Goal: Transaction & Acquisition: Obtain resource

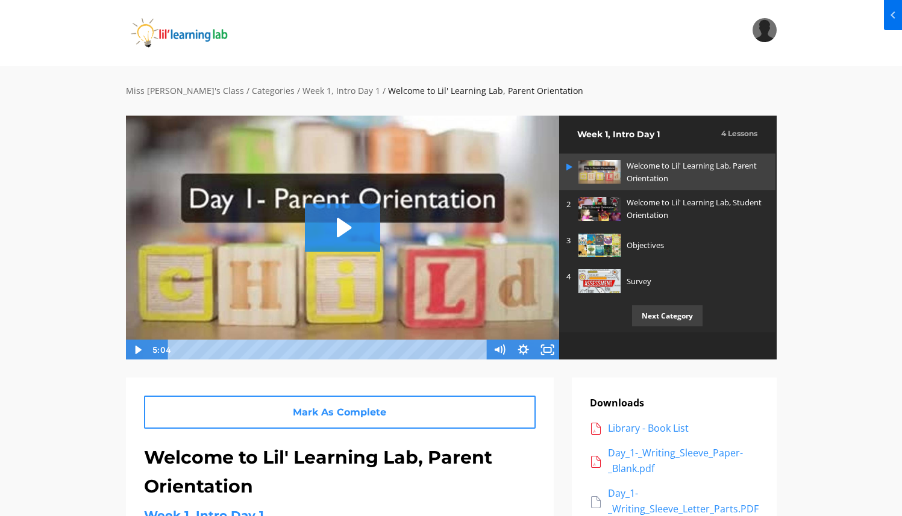
click at [126, 16] on div "Search My Library Settings Logout" at bounding box center [451, 33] width 902 height 66
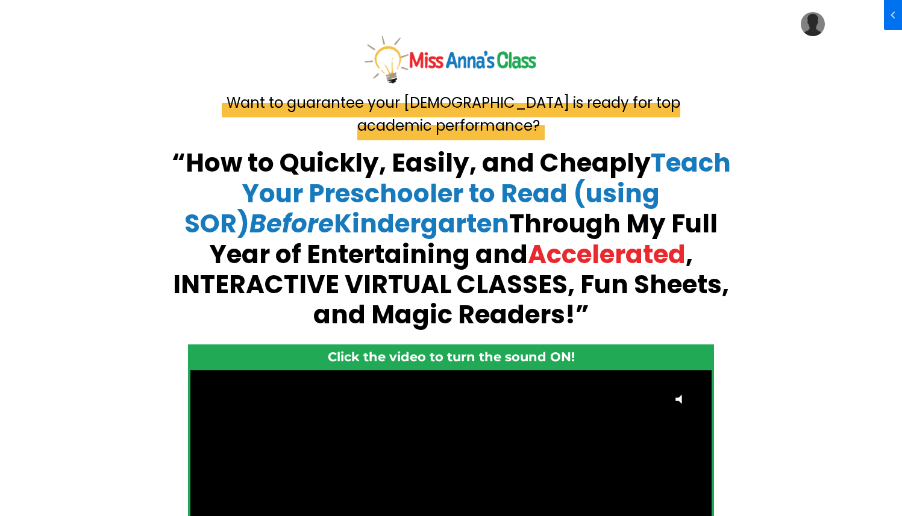
click at [812, 22] on img at bounding box center [813, 24] width 24 height 24
click at [795, 56] on link "My Library" at bounding box center [776, 60] width 120 height 27
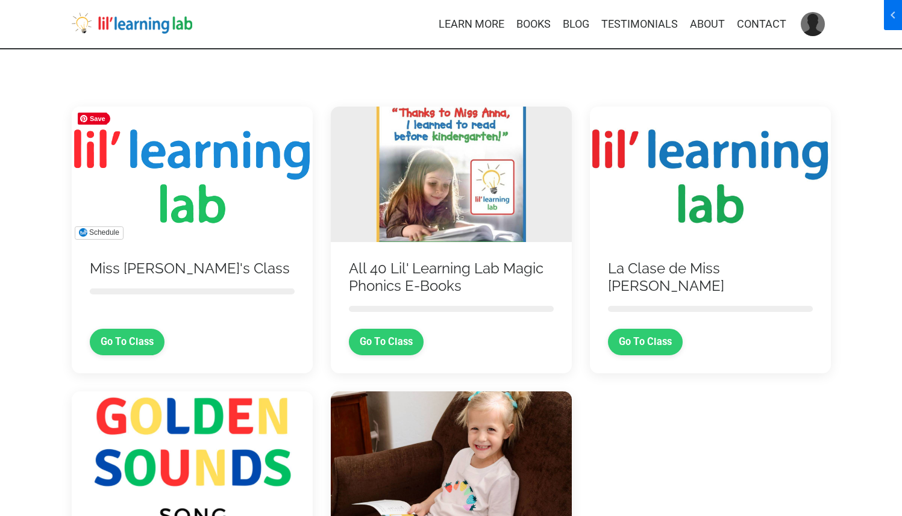
click at [200, 158] on img at bounding box center [192, 175] width 241 height 136
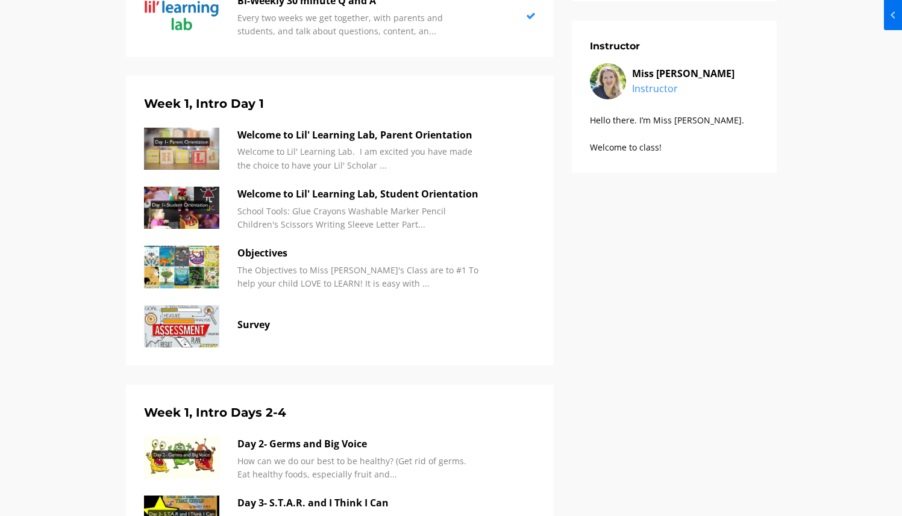
scroll to position [392, 0]
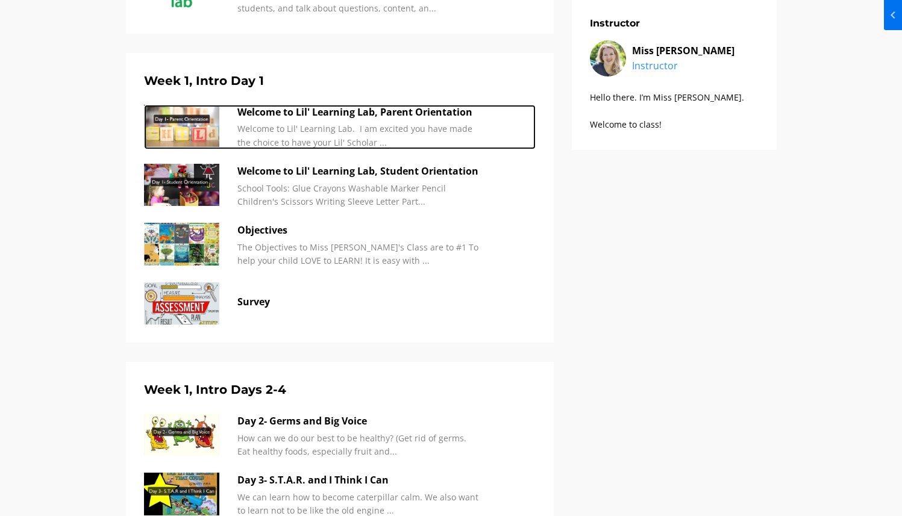
click at [361, 114] on p "Welcome to Lil' Learning Lab, Parent Orientation" at bounding box center [357, 113] width 241 height 16
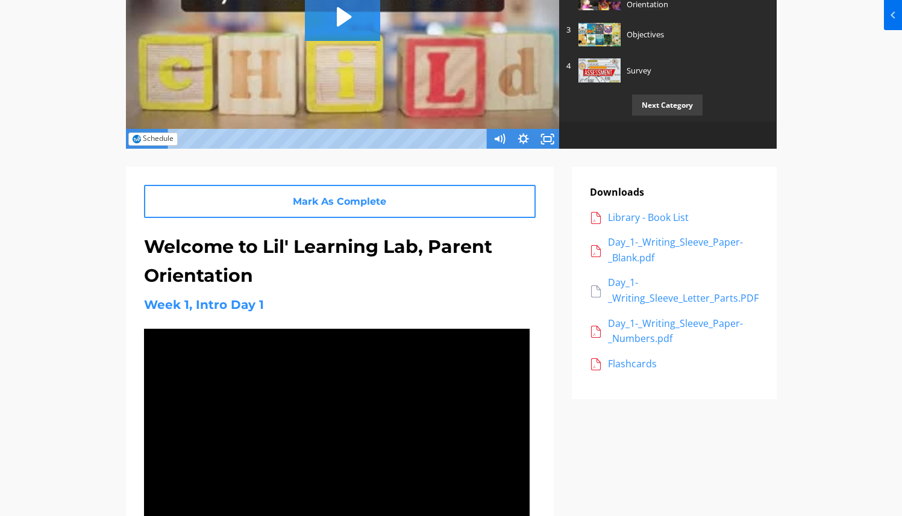
scroll to position [266, 0]
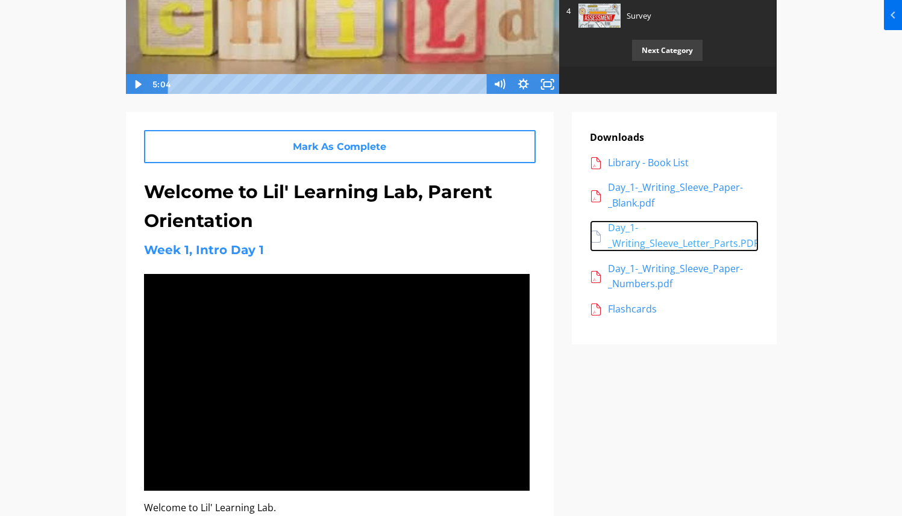
click at [631, 242] on div "Day_1-_Writing_Sleeve_Letter_Parts.PDF" at bounding box center [683, 235] width 151 height 31
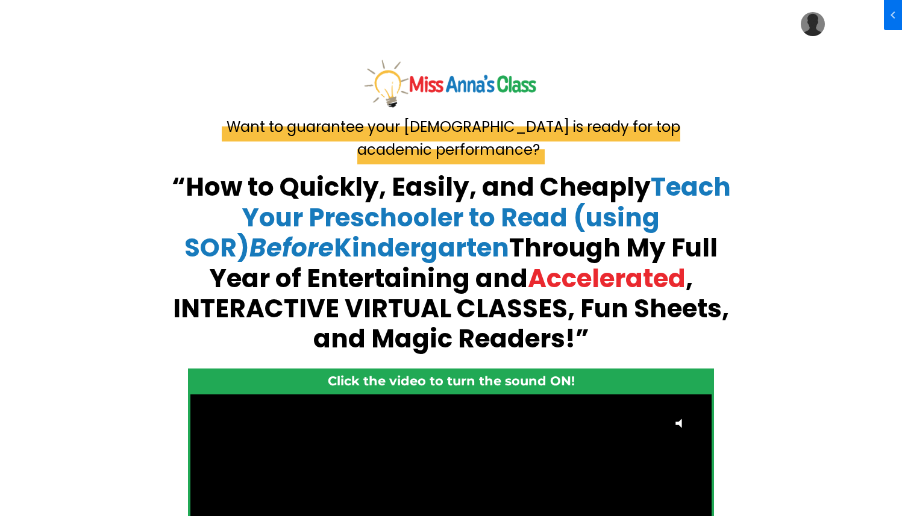
click at [811, 31] on img at bounding box center [813, 24] width 24 height 24
click at [800, 56] on link "My Library" at bounding box center [776, 60] width 120 height 27
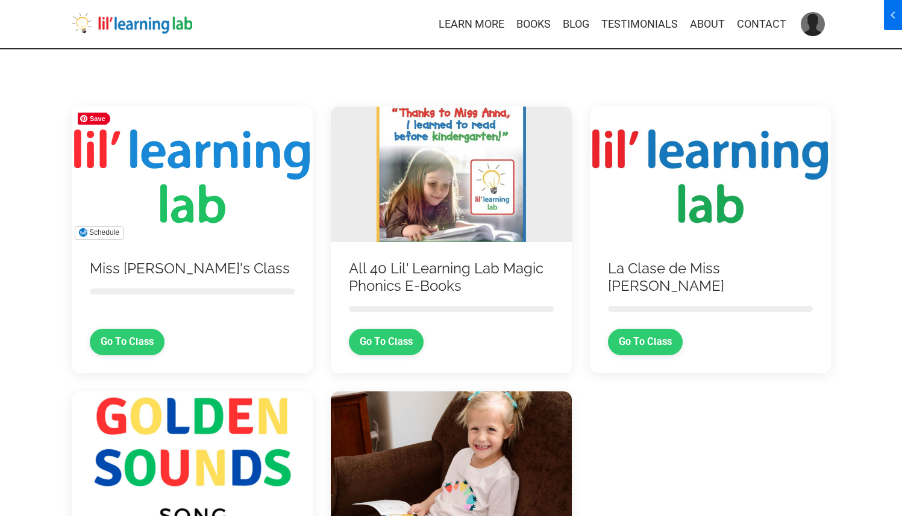
click at [215, 208] on img at bounding box center [192, 175] width 241 height 136
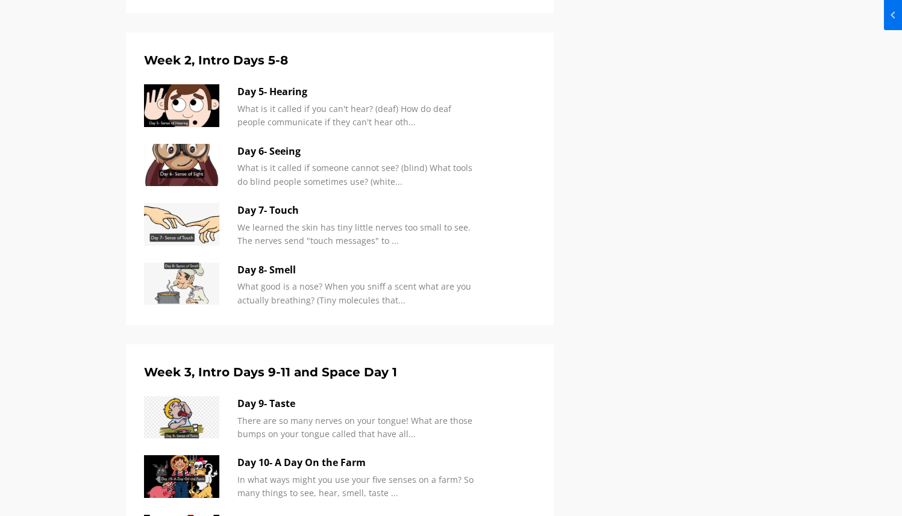
scroll to position [1077, 0]
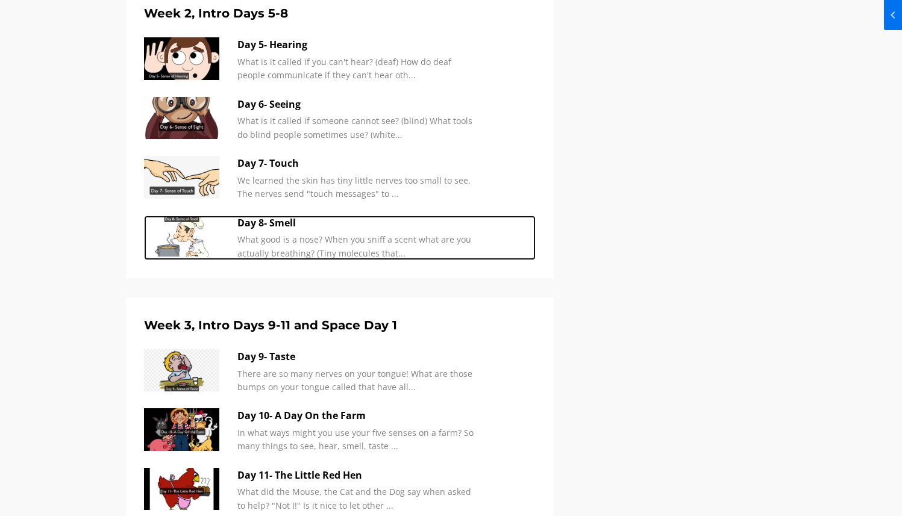
click at [286, 223] on p "Day 8- Smell" at bounding box center [357, 224] width 241 height 16
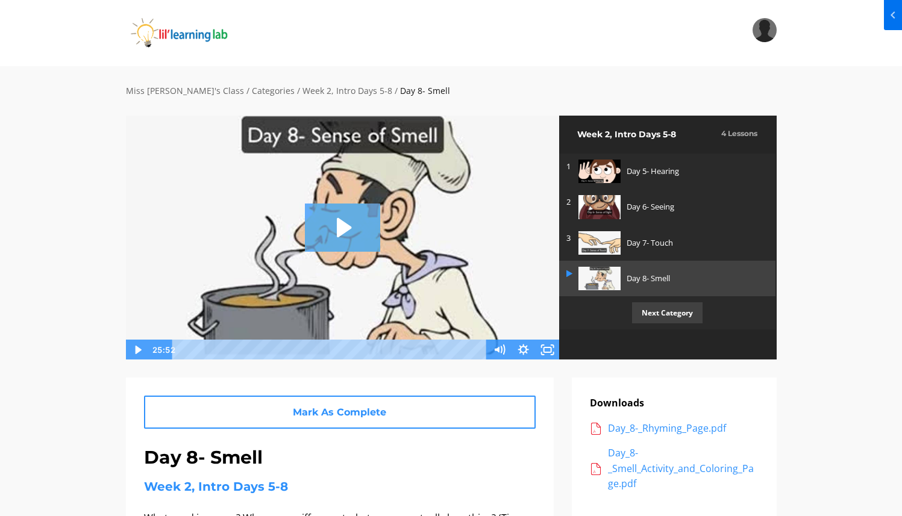
click at [346, 226] on icon "Play Video: sites/2147505858/video/cx7vndeRJWGQXHJEOPVw_Day_8-_Sense_of_Smell.m…" at bounding box center [344, 226] width 14 height 19
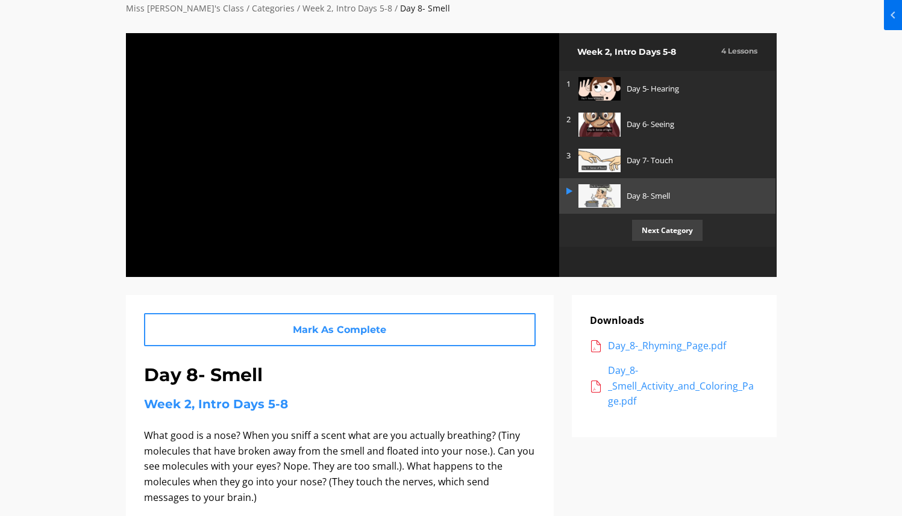
scroll to position [83, 0]
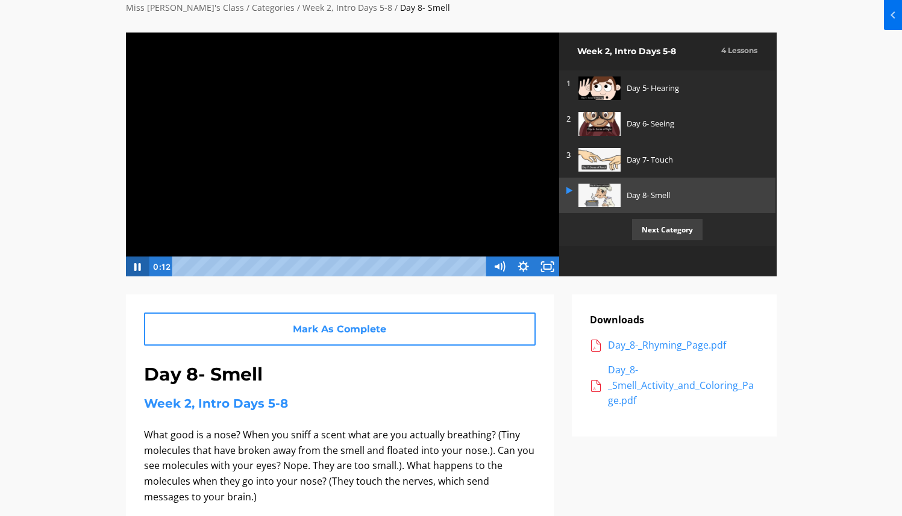
click at [139, 266] on icon "Pause" at bounding box center [137, 267] width 7 height 8
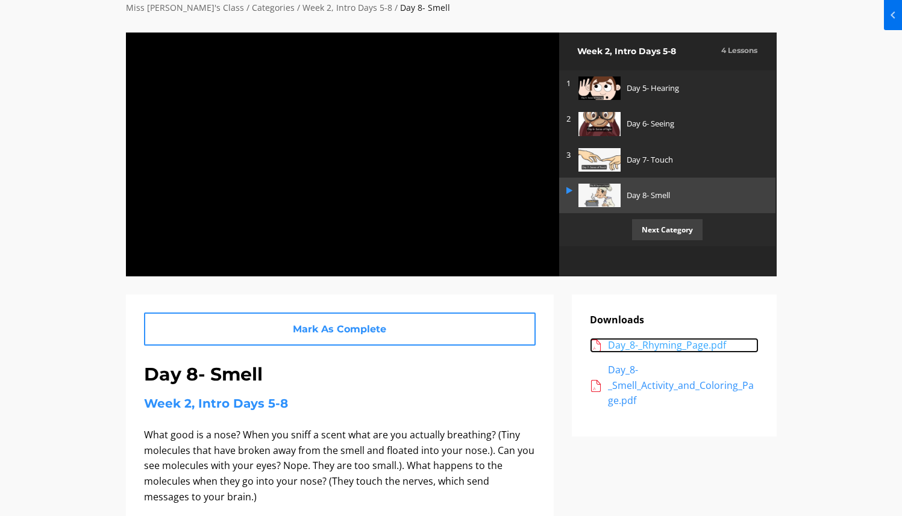
click at [655, 345] on div "Day_8-_Rhyming_Page.pdf" at bounding box center [683, 346] width 151 height 16
